Goal: Task Accomplishment & Management: Manage account settings

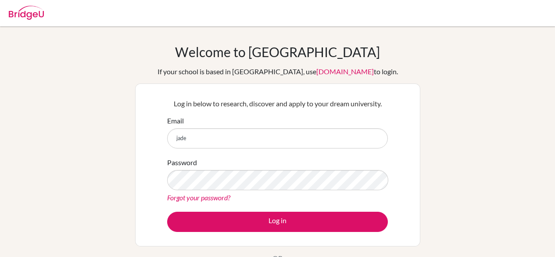
scroll to position [76, 0]
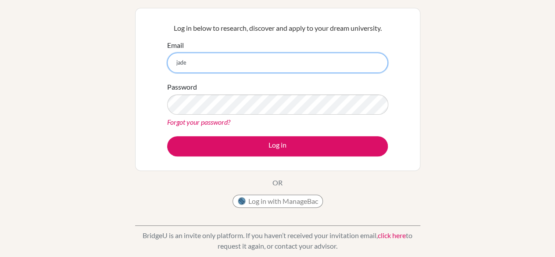
click at [214, 65] on input "jade" at bounding box center [277, 63] width 221 height 20
type input "[EMAIL_ADDRESS][DOMAIN_NAME]"
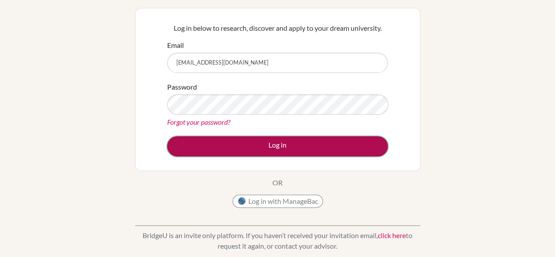
click at [337, 147] on button "Log in" at bounding box center [277, 146] width 221 height 20
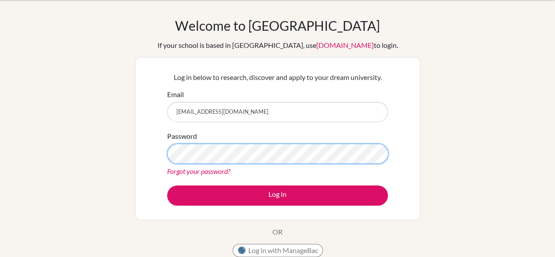
scroll to position [29, 0]
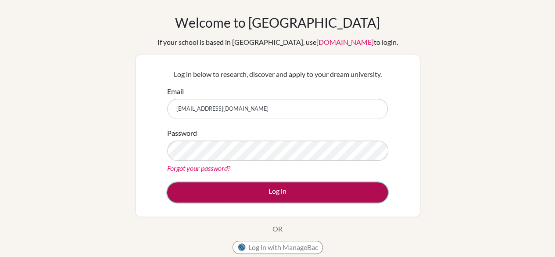
click at [241, 192] on button "Log in" at bounding box center [277, 192] width 221 height 20
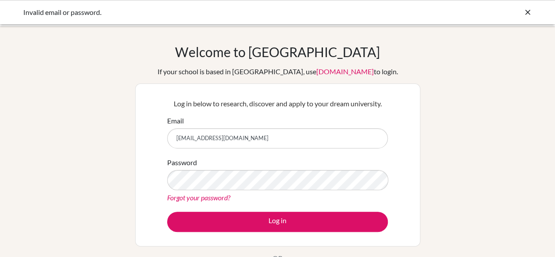
drag, startPoint x: 260, startPoint y: 141, endPoint x: 146, endPoint y: 137, distance: 114.6
click at [146, 137] on div "Log in below to research, discover and apply to your dream university. Email [E…" at bounding box center [277, 164] width 285 height 163
click at [230, 144] on input "[EMAIL_ADDRESS][DOMAIN_NAME]" at bounding box center [277, 138] width 221 height 20
drag, startPoint x: 256, startPoint y: 137, endPoint x: 212, endPoint y: 135, distance: 43.9
click at [212, 135] on input "[EMAIL_ADDRESS][DOMAIN_NAME]" at bounding box center [277, 138] width 221 height 20
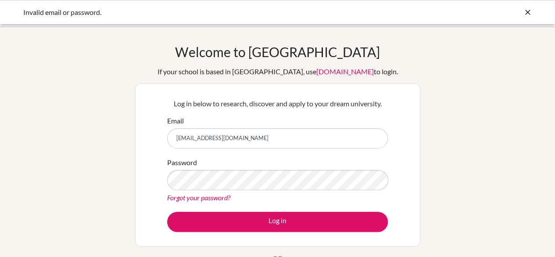
type input "[EMAIL_ADDRESS][DOMAIN_NAME]"
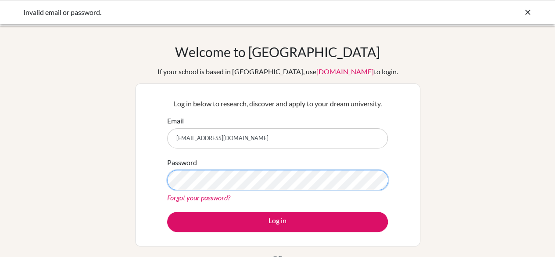
click at [167, 212] on button "Log in" at bounding box center [277, 222] width 221 height 20
